Goal: Task Accomplishment & Management: Complete application form

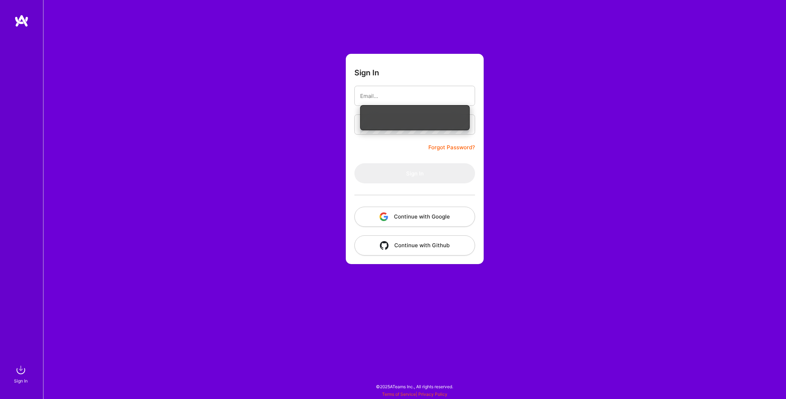
click at [375, 90] on input "email" at bounding box center [414, 96] width 109 height 18
type input "[PERSON_NAME][EMAIL_ADDRESS][DOMAIN_NAME]"
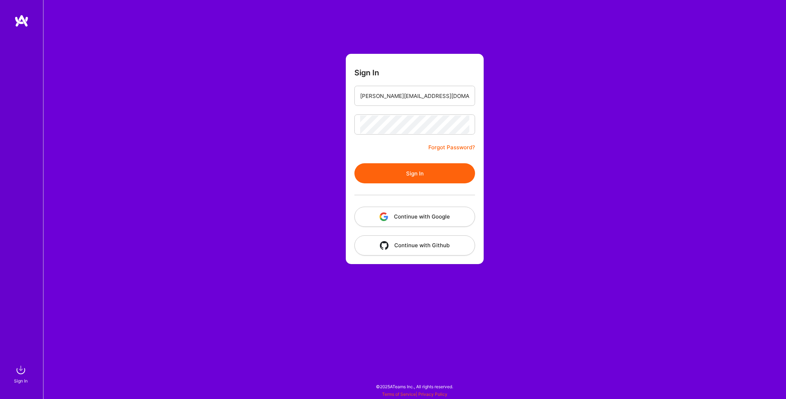
click at [411, 171] on button "Sign In" at bounding box center [414, 173] width 121 height 20
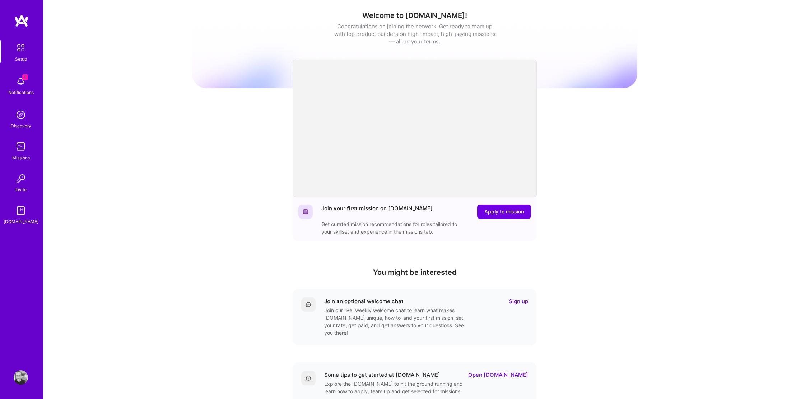
click at [24, 81] on img at bounding box center [21, 81] width 14 height 14
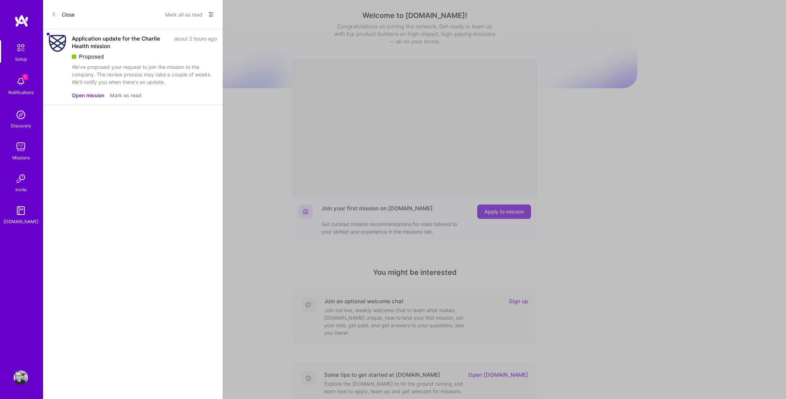
click at [96, 93] on button "Open mission" at bounding box center [88, 96] width 32 height 8
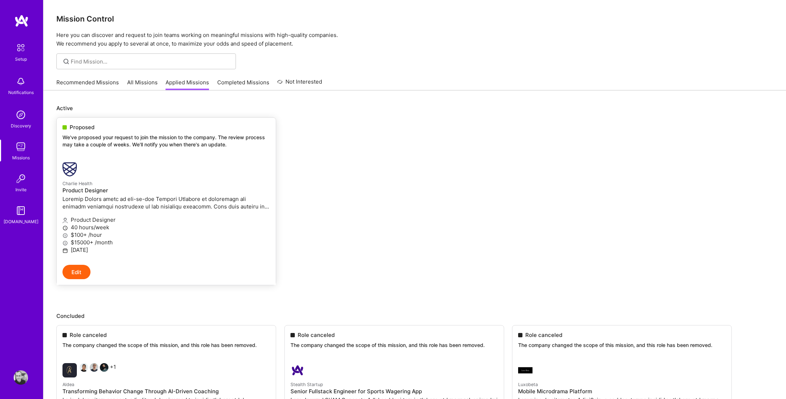
click at [67, 176] on img at bounding box center [69, 169] width 14 height 14
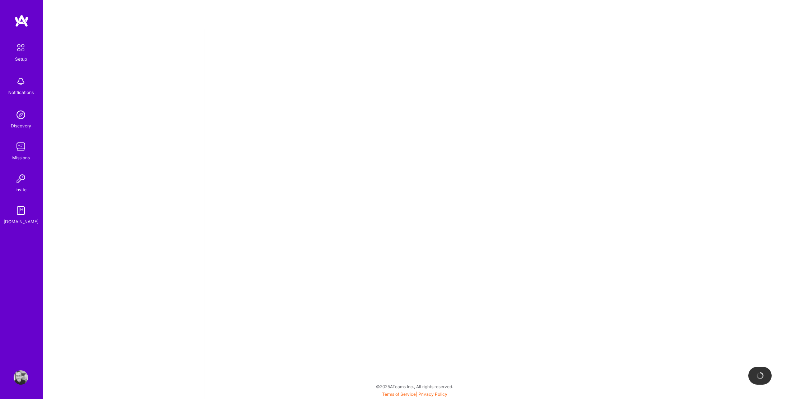
select select "US"
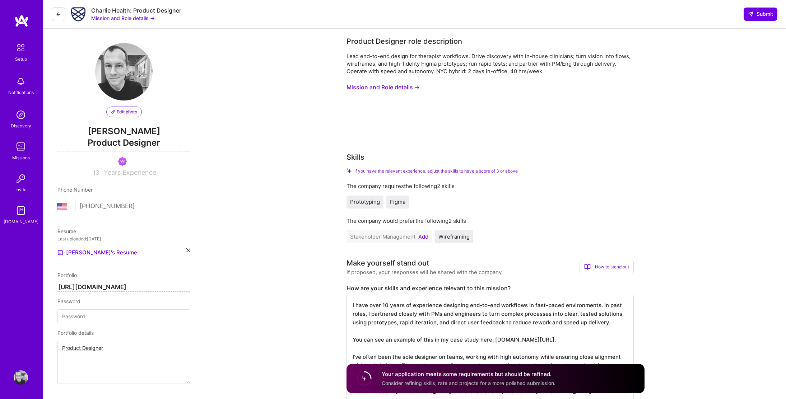
click at [144, 14] on button "Mission and Role details →" at bounding box center [123, 18] width 64 height 8
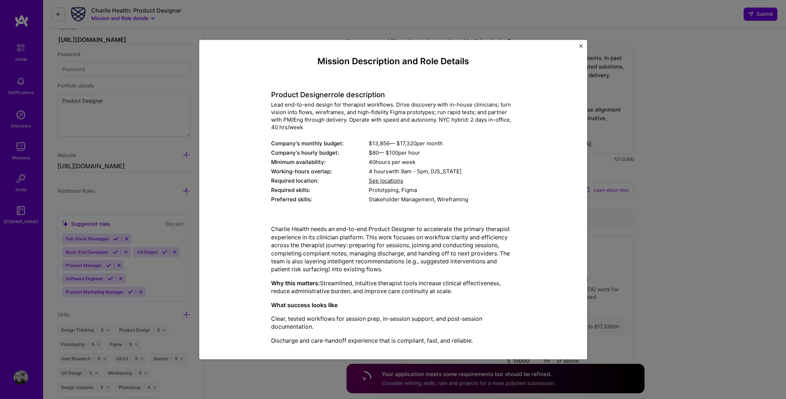
click at [578, 46] on div "Mission Description and Role Details Product Designer role description Lead end…" at bounding box center [393, 200] width 388 height 320
click at [580, 46] on img "Close" at bounding box center [581, 46] width 4 height 4
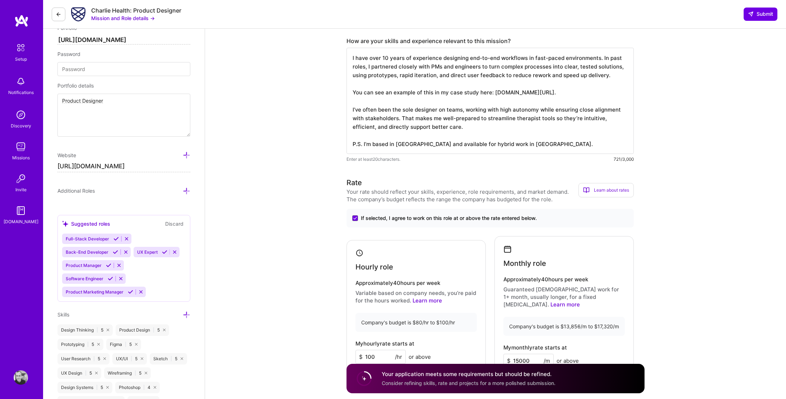
click at [21, 142] on img at bounding box center [21, 147] width 14 height 14
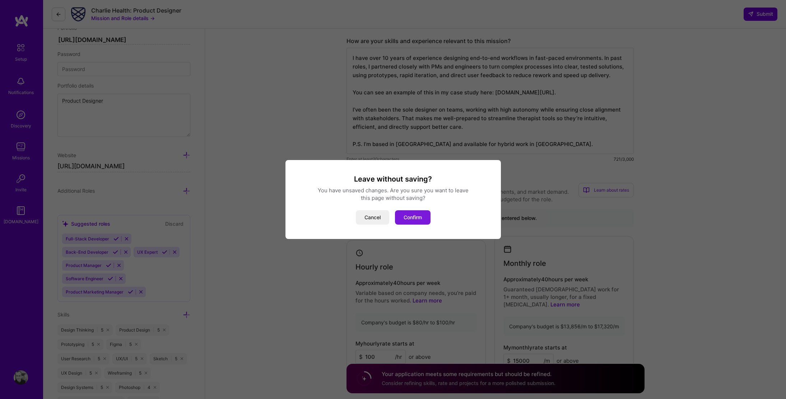
click at [418, 218] on button "Confirm" at bounding box center [413, 217] width 36 height 14
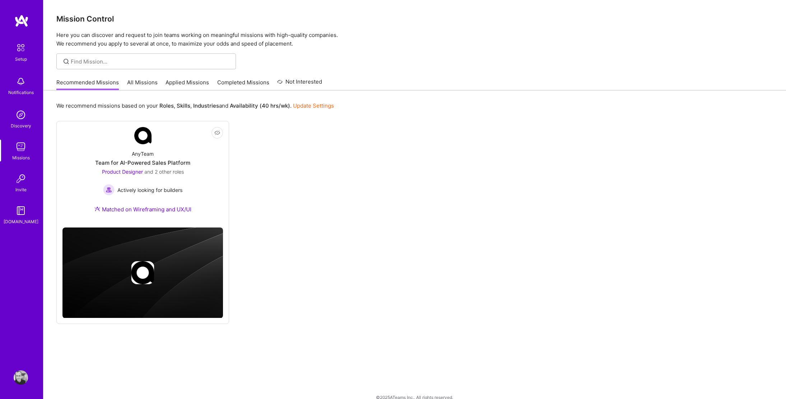
click at [150, 80] on link "All Missions" at bounding box center [142, 85] width 31 height 12
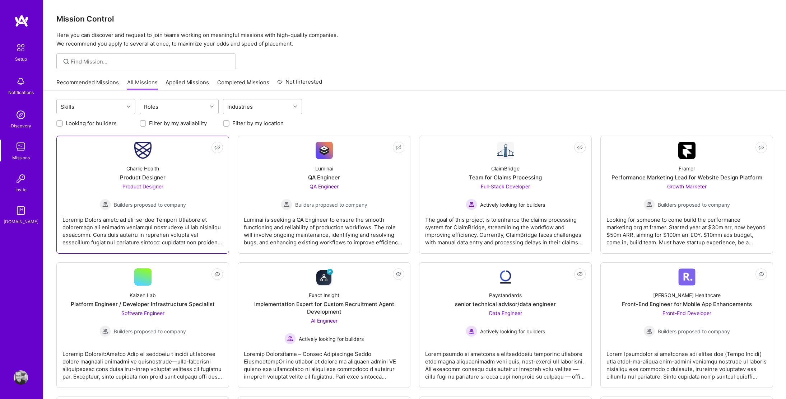
click at [160, 177] on div "Product Designer" at bounding box center [143, 178] width 46 height 8
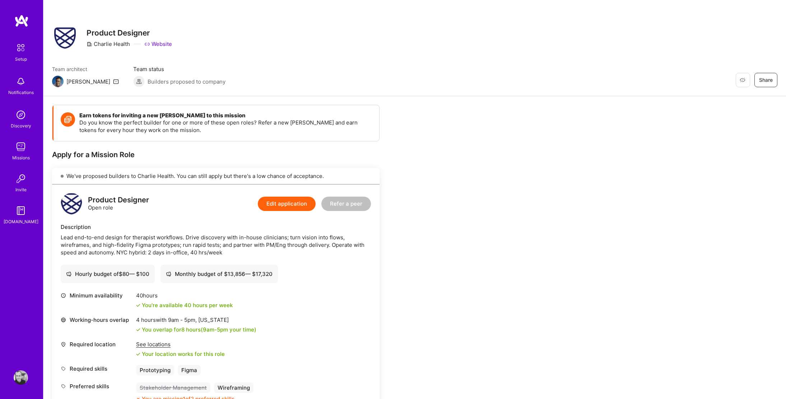
click at [156, 43] on link "Website" at bounding box center [158, 44] width 28 height 8
